Goal: Share content: Share content

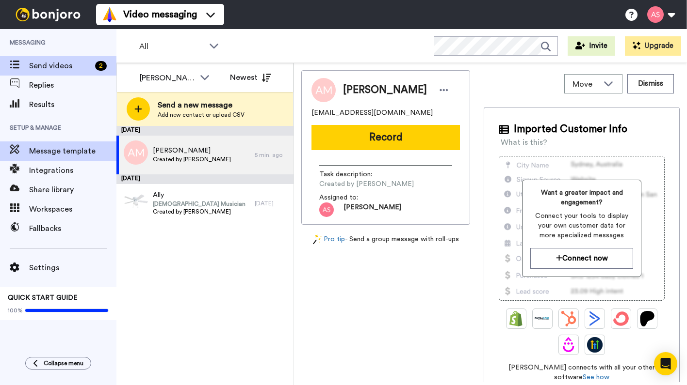
click at [63, 150] on span "Message template" at bounding box center [72, 151] width 87 height 12
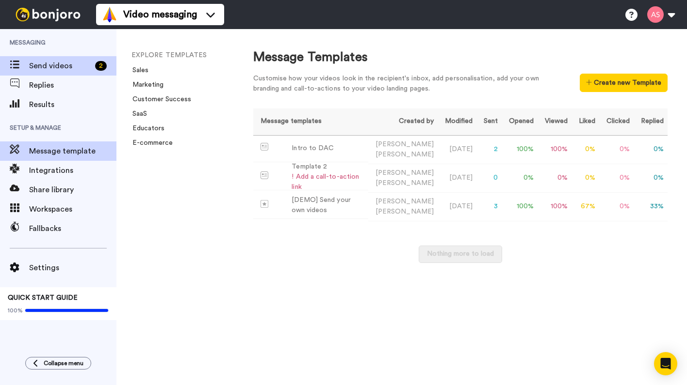
click at [58, 67] on span "Send videos" at bounding box center [60, 66] width 62 height 12
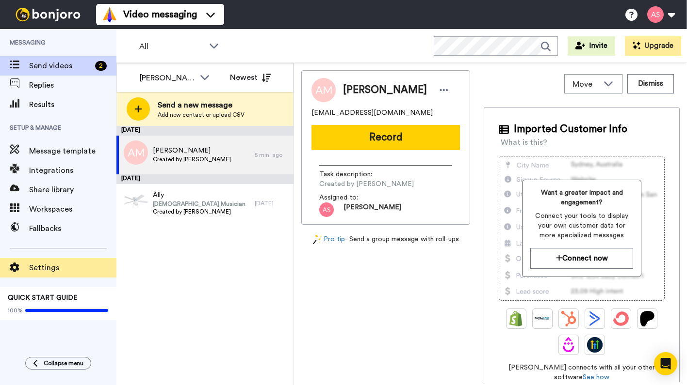
click at [48, 268] on span "Settings" at bounding box center [72, 268] width 87 height 12
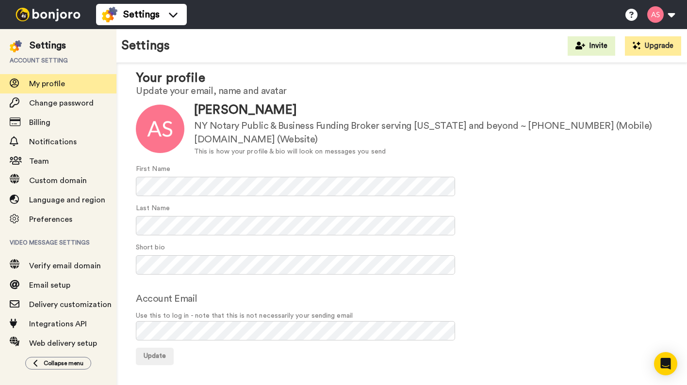
scroll to position [20, 0]
click at [628, 17] on icon at bounding box center [631, 15] width 12 height 12
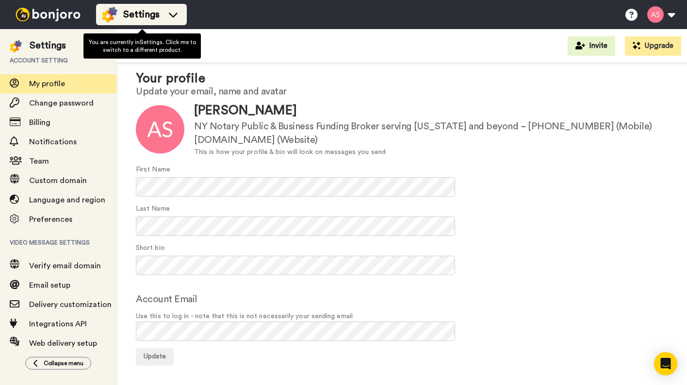
click at [175, 19] on icon at bounding box center [173, 15] width 16 height 10
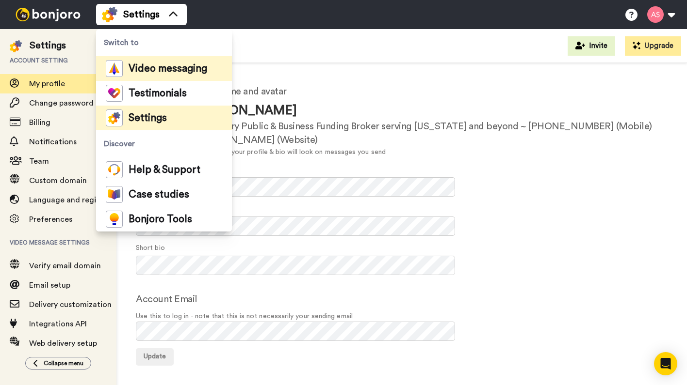
click at [163, 70] on span "Video messaging" at bounding box center [167, 69] width 79 height 10
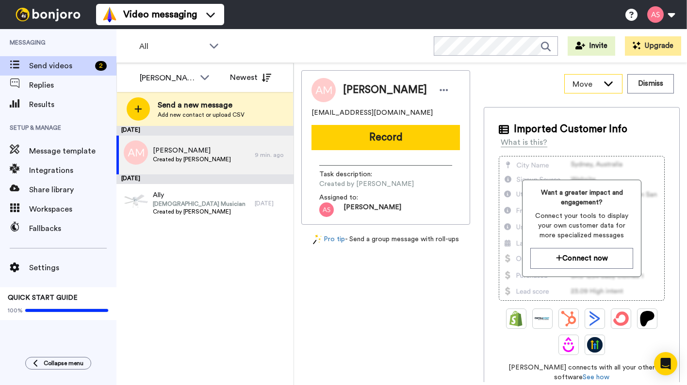
click at [609, 87] on icon at bounding box center [608, 84] width 12 height 10
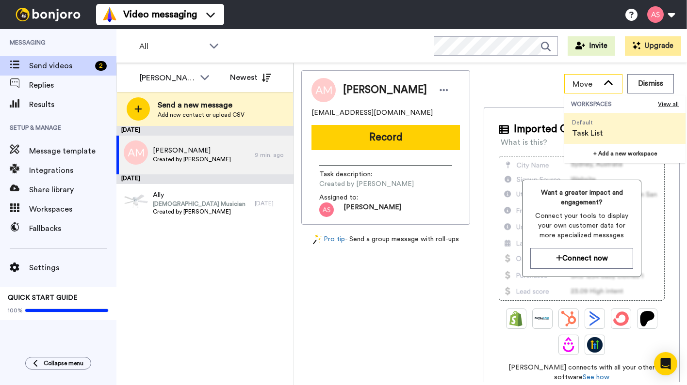
click at [609, 87] on icon at bounding box center [608, 84] width 12 height 10
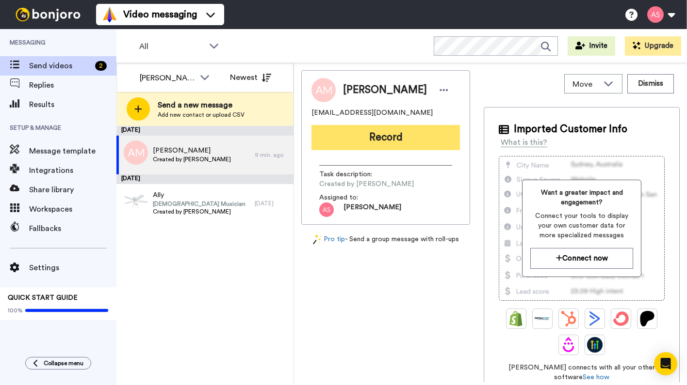
click at [379, 144] on button "Record" at bounding box center [385, 137] width 148 height 25
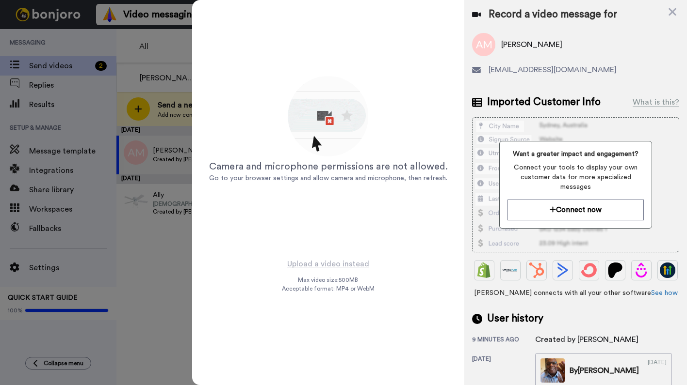
click at [325, 121] on img at bounding box center [328, 117] width 85 height 85
click at [332, 123] on img at bounding box center [328, 117] width 85 height 85
click at [673, 13] on icon at bounding box center [672, 12] width 8 height 8
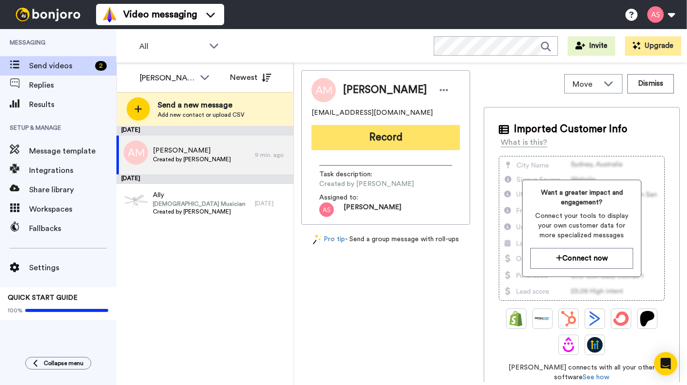
click at [380, 141] on button "Record" at bounding box center [385, 137] width 148 height 25
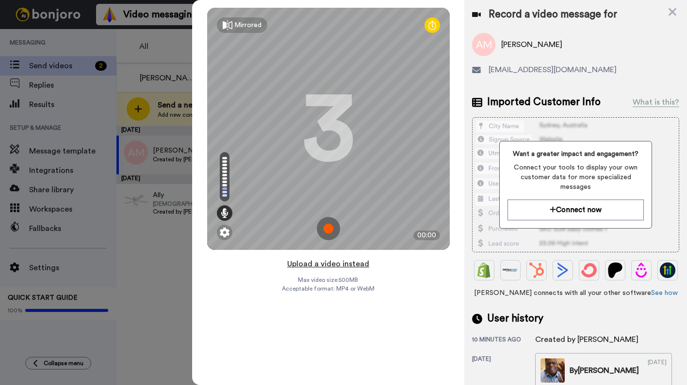
click at [321, 265] on button "Upload a video instead" at bounding box center [328, 264] width 88 height 13
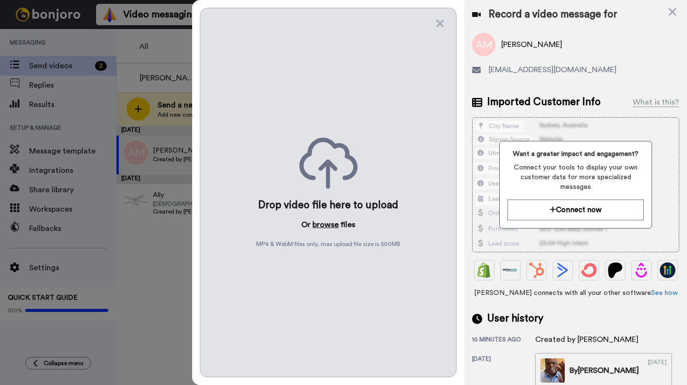
click at [331, 224] on button "browse" at bounding box center [325, 225] width 26 height 12
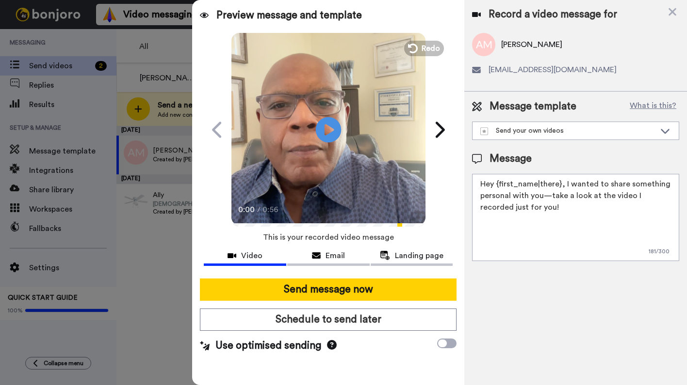
click at [332, 134] on icon at bounding box center [329, 130] width 26 height 26
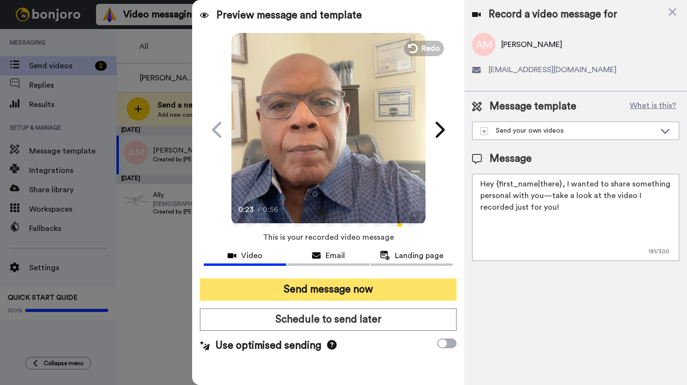
click at [328, 289] on button "Send message now" at bounding box center [328, 290] width 257 height 22
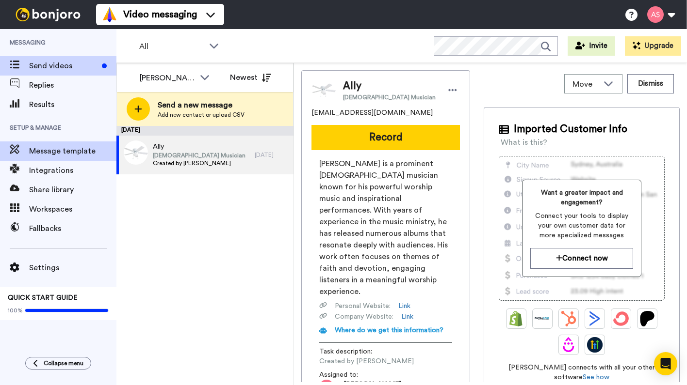
click at [67, 152] on span "Message template" at bounding box center [72, 151] width 87 height 12
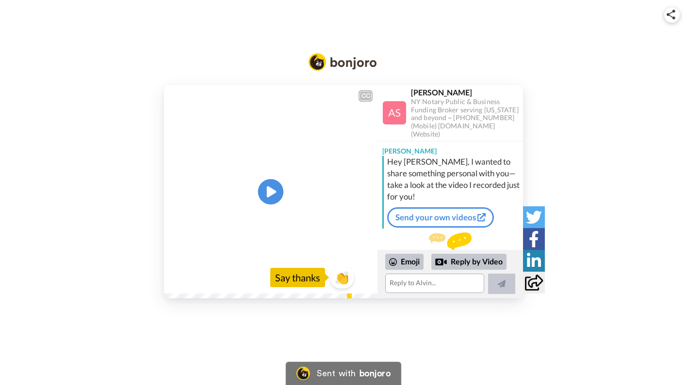
click at [273, 195] on icon at bounding box center [271, 192] width 26 height 26
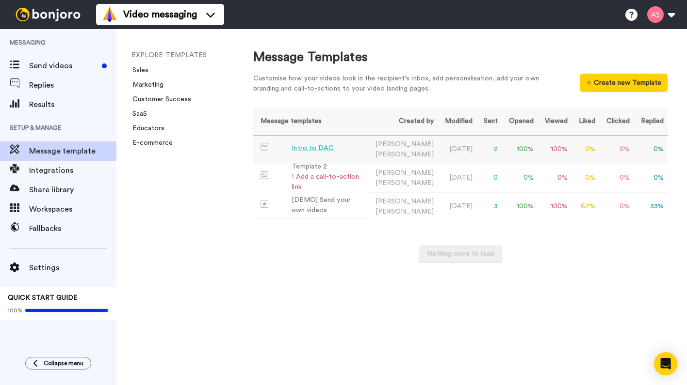
click at [314, 150] on div "Intro to DAC" at bounding box center [312, 149] width 42 height 10
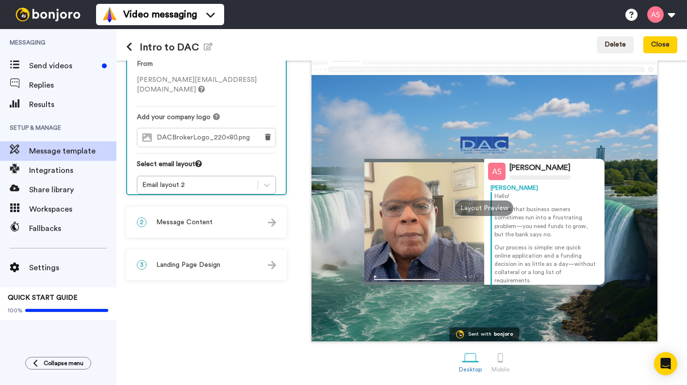
scroll to position [49, 0]
click at [274, 224] on img at bounding box center [272, 223] width 8 height 8
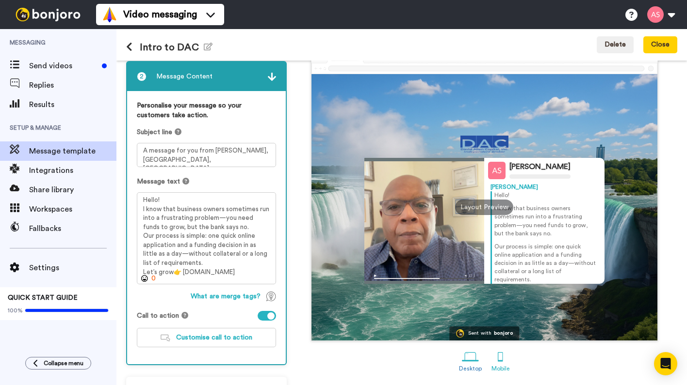
click at [500, 360] on div at bounding box center [500, 357] width 17 height 17
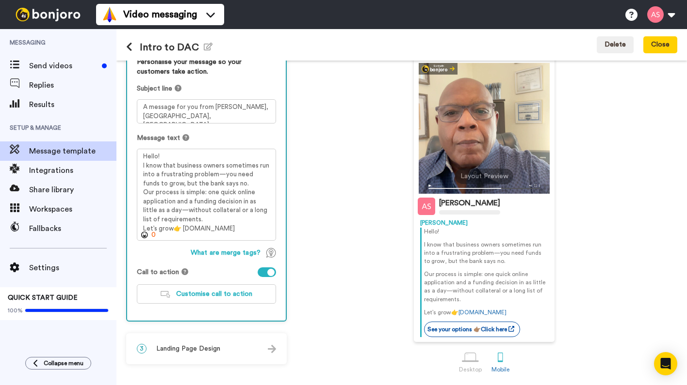
scroll to position [93, 0]
click at [129, 48] on icon at bounding box center [129, 47] width 6 height 10
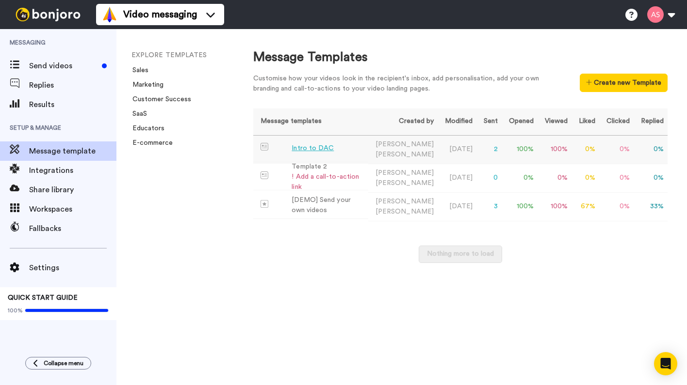
click at [304, 153] on div "Intro to DAC" at bounding box center [312, 149] width 42 height 10
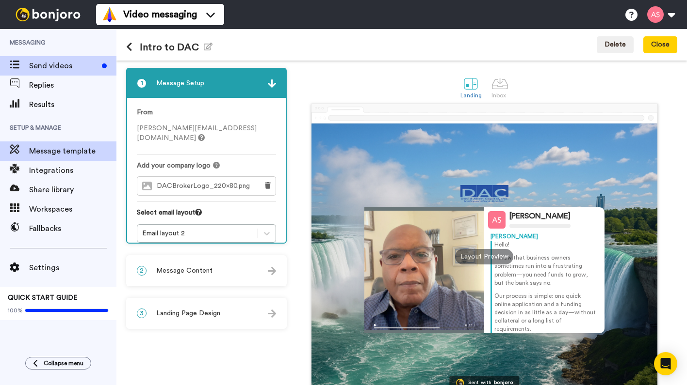
click at [36, 66] on span "Send videos" at bounding box center [63, 66] width 69 height 12
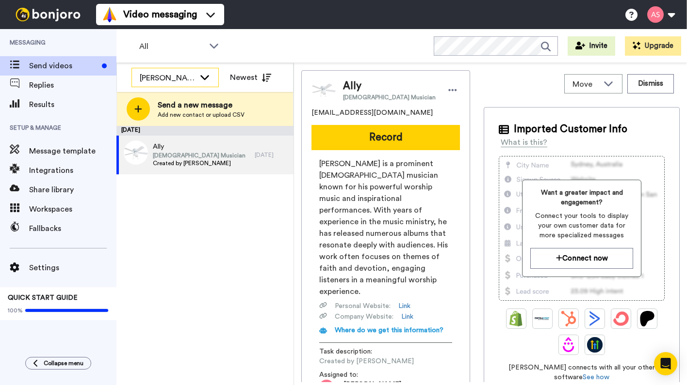
click at [204, 76] on icon at bounding box center [205, 77] width 12 height 10
click at [204, 76] on icon at bounding box center [204, 76] width 9 height 5
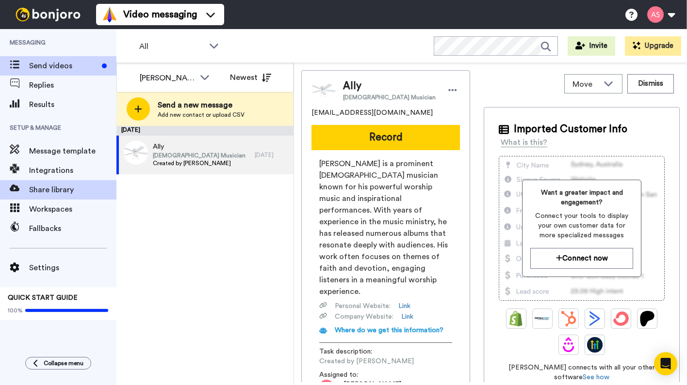
click at [53, 190] on span "Share library" at bounding box center [72, 190] width 87 height 12
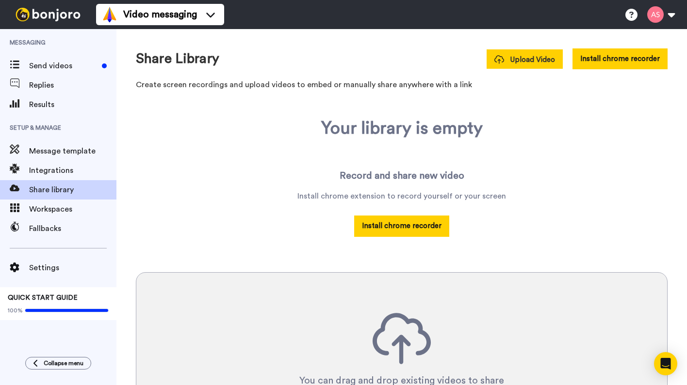
click at [512, 59] on span "Upload Video" at bounding box center [524, 60] width 61 height 10
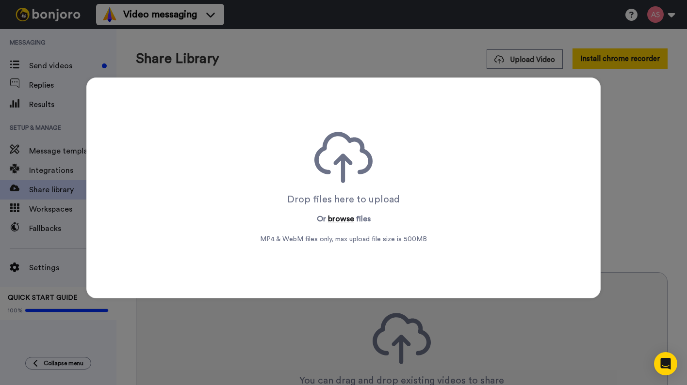
click at [344, 216] on button "browse" at bounding box center [341, 219] width 26 height 12
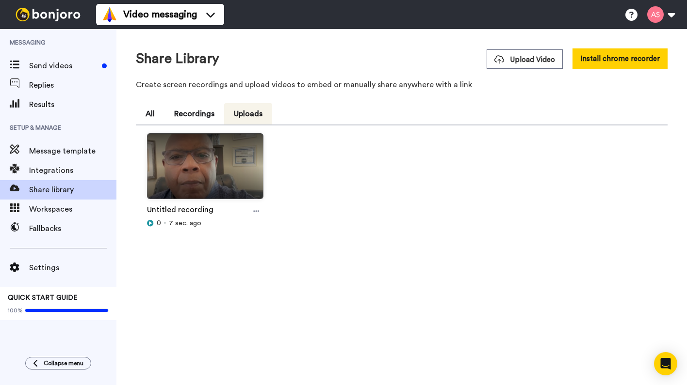
click at [205, 177] on img at bounding box center [204, 170] width 115 height 73
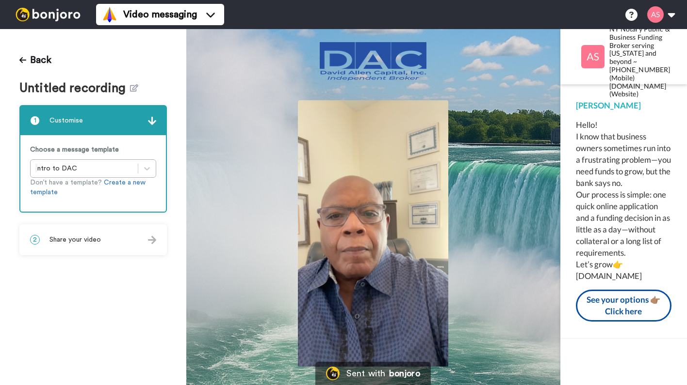
click at [112, 87] on span "Untitled recording" at bounding box center [74, 88] width 111 height 14
click at [118, 91] on span "Untitled recording" at bounding box center [74, 88] width 111 height 14
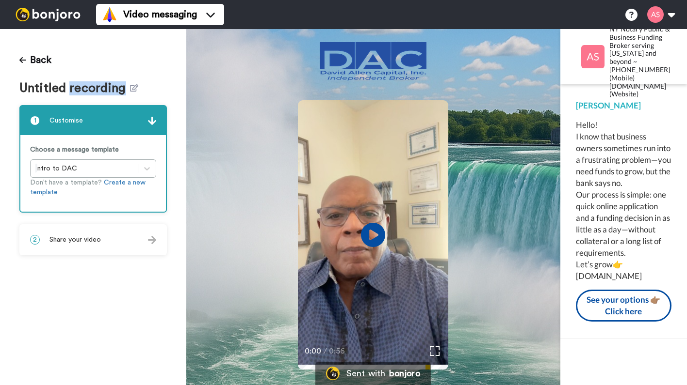
click at [118, 91] on span "Untitled recording" at bounding box center [74, 88] width 111 height 14
click at [105, 84] on span "Untitled recording" at bounding box center [74, 88] width 111 height 14
click at [136, 88] on icon at bounding box center [134, 87] width 8 height 7
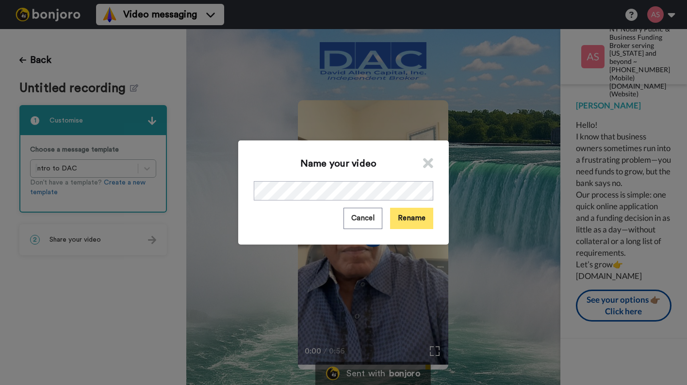
click at [408, 221] on button "Rename" at bounding box center [411, 218] width 43 height 21
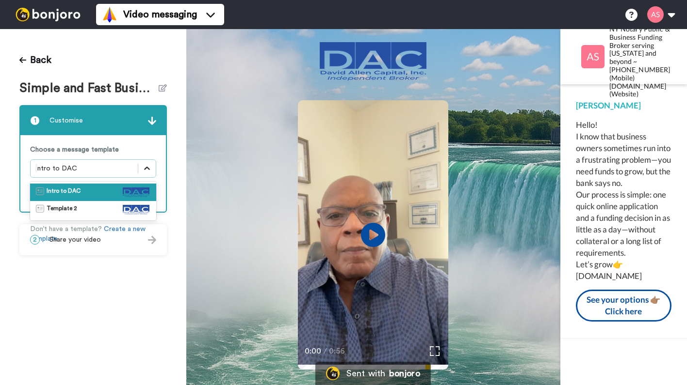
click at [149, 170] on icon at bounding box center [147, 169] width 10 height 10
click at [137, 193] on img at bounding box center [136, 193] width 27 height 10
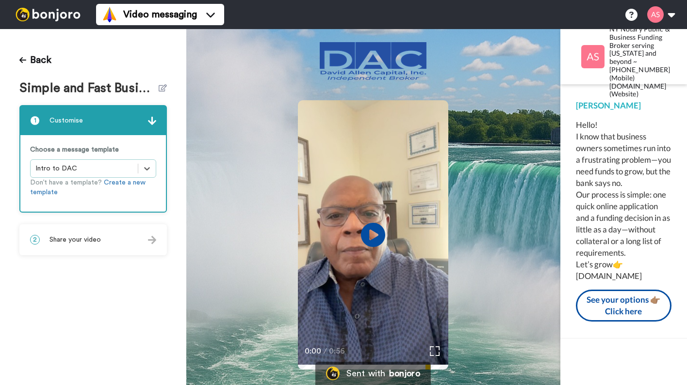
click at [152, 241] on img at bounding box center [152, 240] width 8 height 8
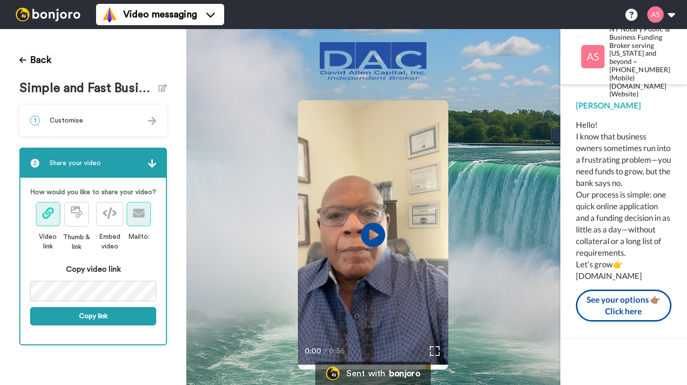
click at [146, 226] on button at bounding box center [139, 214] width 24 height 24
click at [152, 162] on img at bounding box center [152, 164] width 8 height 8
click at [50, 219] on icon at bounding box center [48, 214] width 12 height 12
click at [71, 218] on icon at bounding box center [77, 213] width 12 height 12
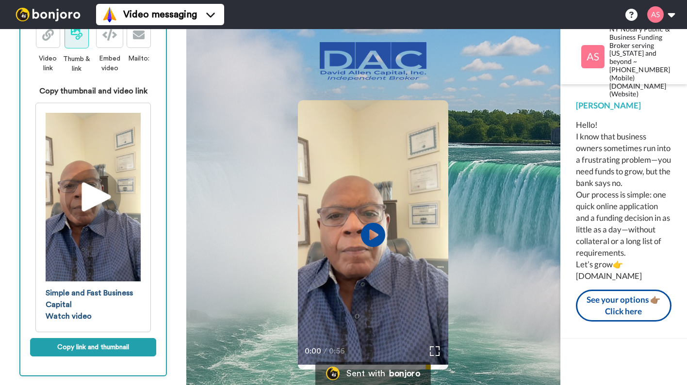
scroll to position [189, 0]
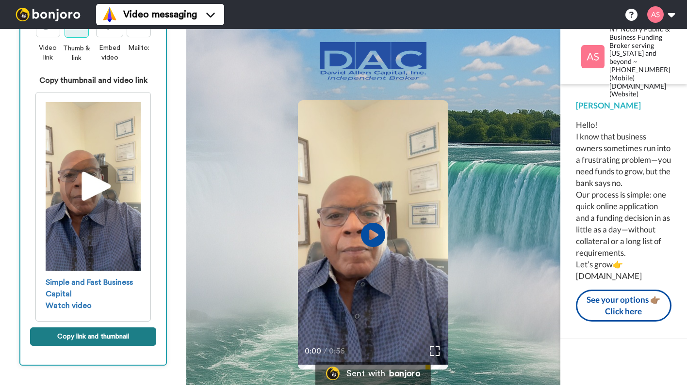
click at [89, 346] on button "Copy link and thumbnail" at bounding box center [93, 337] width 126 height 18
